Goal: Information Seeking & Learning: Learn about a topic

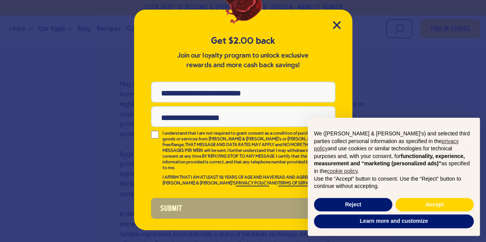
scroll to position [518, 0]
click at [336, 28] on icon "Close Modal" at bounding box center [337, 25] width 8 height 8
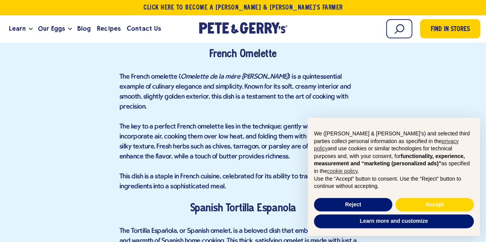
scroll to position [1011, 0]
click at [363, 207] on button "Reject" at bounding box center [353, 205] width 78 height 14
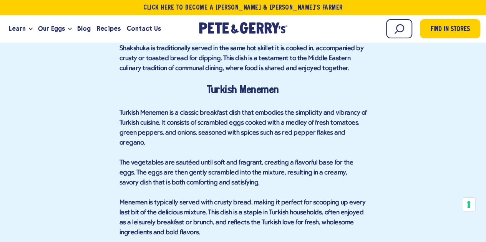
scroll to position [2560, 0]
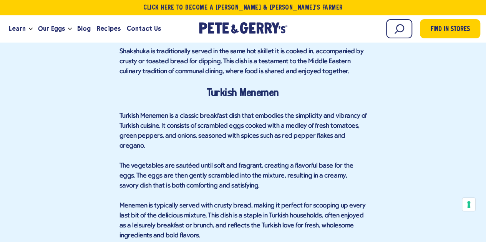
click at [228, 89] on span "Turkish Menemen" at bounding box center [243, 94] width 72 height 10
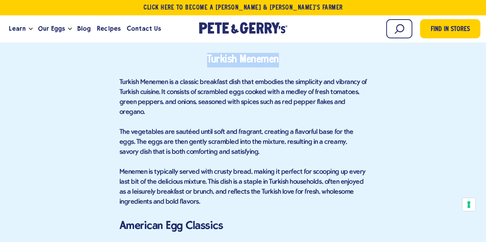
scroll to position [2584, 0]
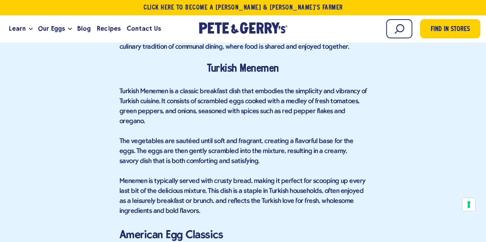
click at [249, 137] on p "The vegetables are sautéed until soft and fragrant, creating a flavorful base f…" at bounding box center [243, 152] width 247 height 30
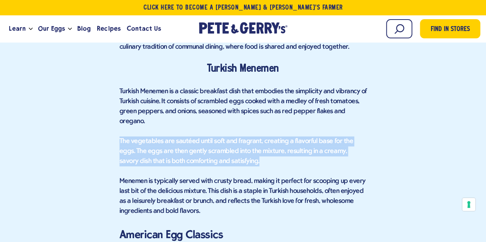
click at [249, 137] on p "The vegetables are sautéed until soft and fragrant, creating a flavorful base f…" at bounding box center [243, 152] width 247 height 30
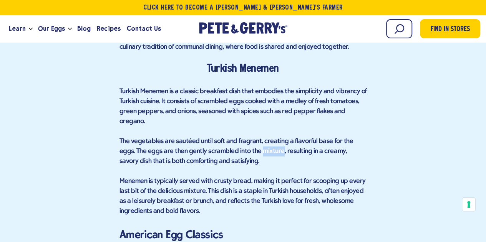
click at [249, 137] on p "The vegetables are sautéed until soft and fragrant, creating a flavorful base f…" at bounding box center [243, 152] width 247 height 30
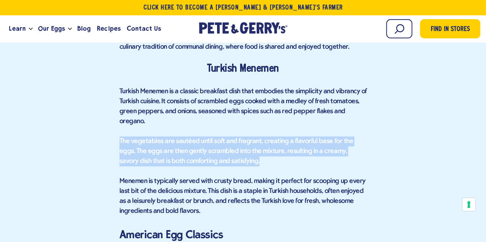
click at [249, 137] on p "The vegetables are sautéed until soft and fragrant, creating a flavorful base f…" at bounding box center [243, 152] width 247 height 30
